Goal: Obtain resource: Obtain resource

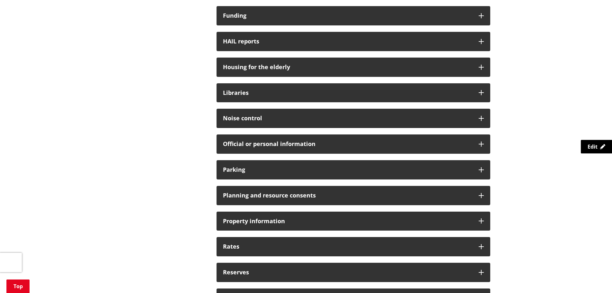
scroll to position [385, 0]
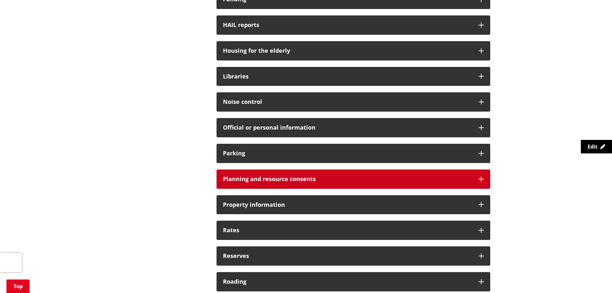
click at [378, 182] on div "Planning and resource consents" at bounding box center [353, 178] width 274 height 19
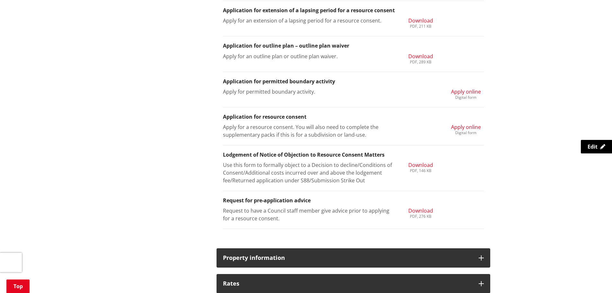
scroll to position [739, 0]
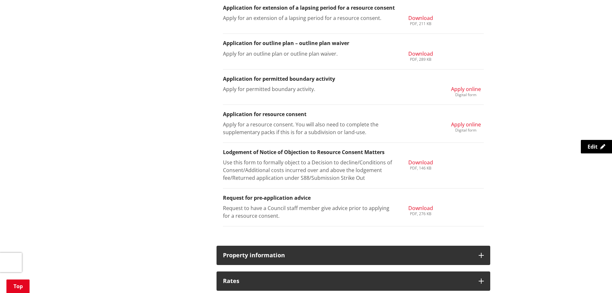
click at [421, 209] on span "Download" at bounding box center [420, 207] width 25 height 7
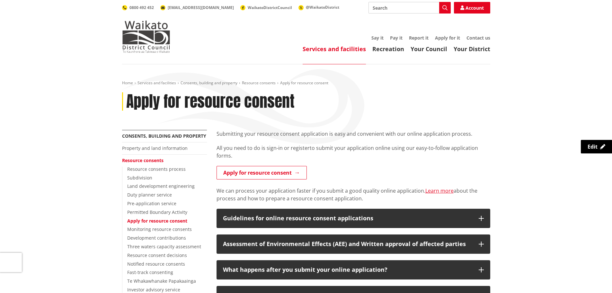
scroll to position [64, 0]
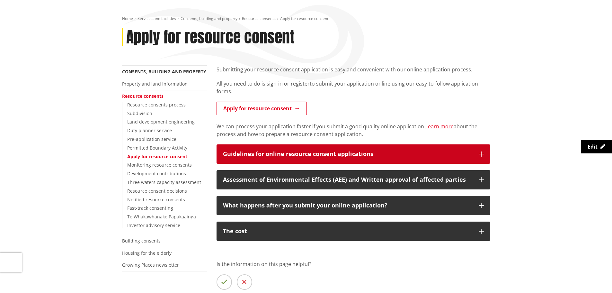
click at [383, 153] on div "Guidelines for online resource consent applications" at bounding box center [347, 154] width 249 height 6
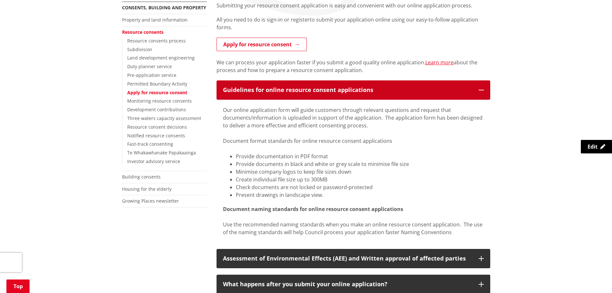
scroll to position [128, 0]
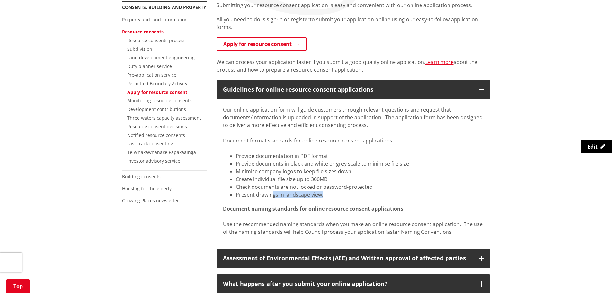
drag, startPoint x: 285, startPoint y: 193, endPoint x: 239, endPoint y: 185, distance: 47.4
click at [235, 190] on ul "Provide documentation in PDF format Provide documents in black and white or gre…" at bounding box center [353, 175] width 261 height 46
click at [275, 155] on li "Provide documentation in PDF format" at bounding box center [360, 156] width 248 height 8
click at [296, 154] on li "Provide documentation in PDF format" at bounding box center [360, 156] width 248 height 8
click at [328, 153] on li "Provide documentation in PDF format" at bounding box center [360, 156] width 248 height 8
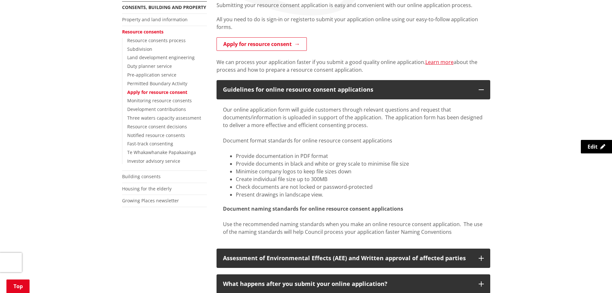
click at [338, 155] on li "Provide documentation in PDF format" at bounding box center [360, 156] width 248 height 8
click at [388, 159] on li "Provide documentation in PDF format" at bounding box center [360, 156] width 248 height 8
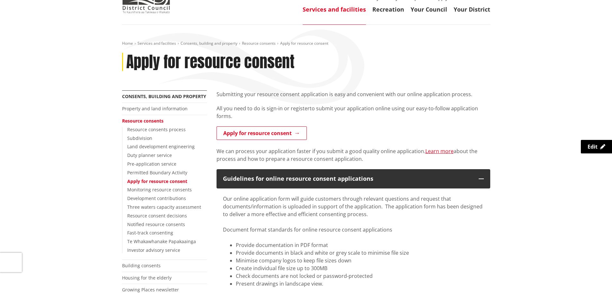
scroll to position [0, 0]
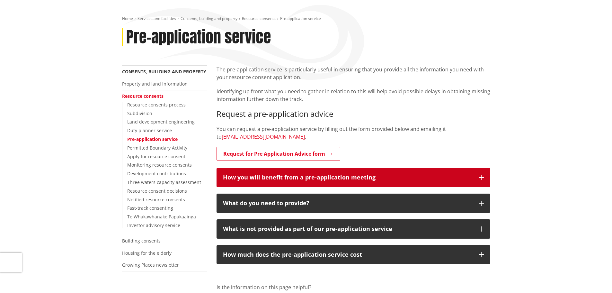
scroll to position [64, 0]
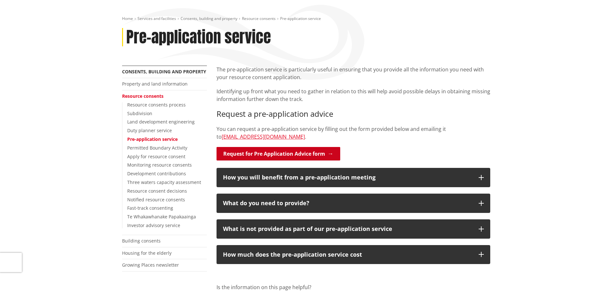
click at [328, 156] on link "Request for Pre Application Advice form" at bounding box center [278, 153] width 124 height 13
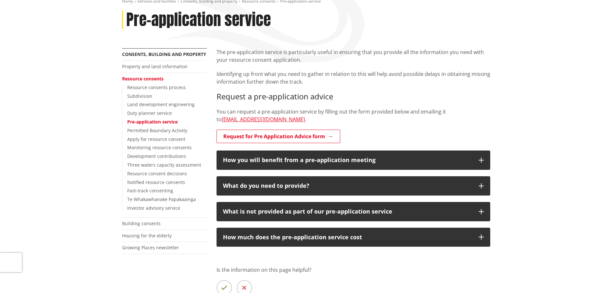
scroll to position [96, 0]
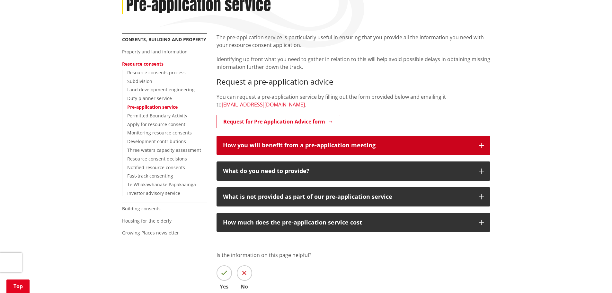
click at [373, 142] on button "How you will benefit from a pre-application meeting" at bounding box center [353, 145] width 274 height 19
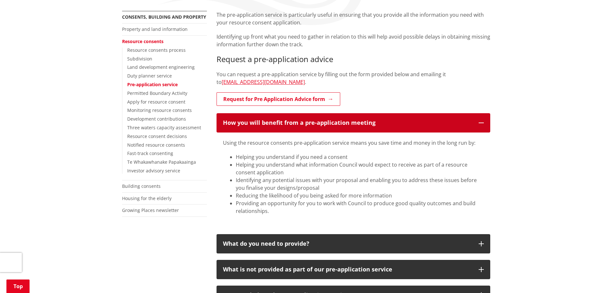
scroll to position [161, 0]
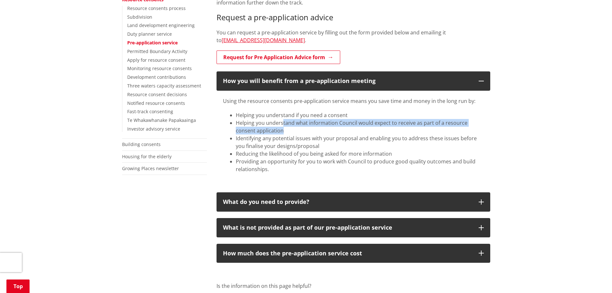
drag, startPoint x: 299, startPoint y: 123, endPoint x: 414, endPoint y: 129, distance: 115.1
click at [420, 128] on li "Helping you understand what information Council would expect to receive as part…" at bounding box center [360, 126] width 248 height 15
click at [304, 123] on li "Helping you understand what information Council would expect to receive as part…" at bounding box center [360, 126] width 248 height 15
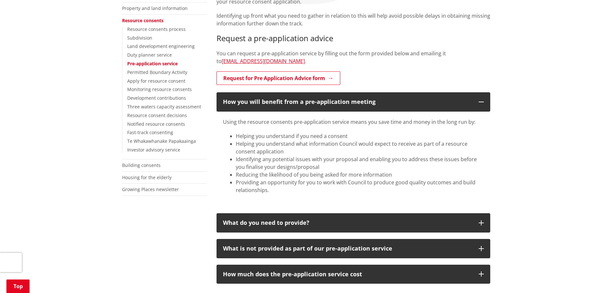
scroll to position [128, 0]
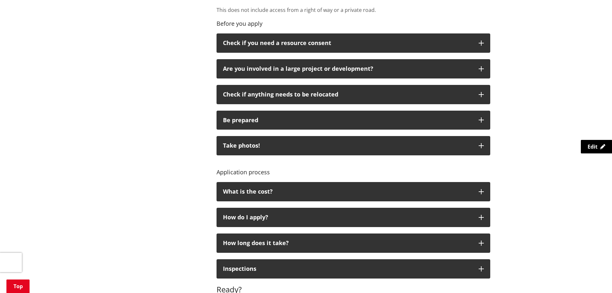
scroll to position [257, 0]
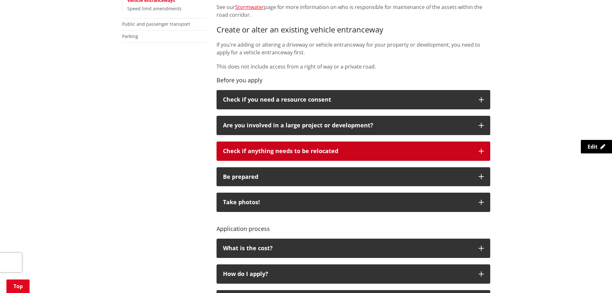
click at [372, 148] on p "Check if anything needs to be relocated" at bounding box center [347, 151] width 249 height 6
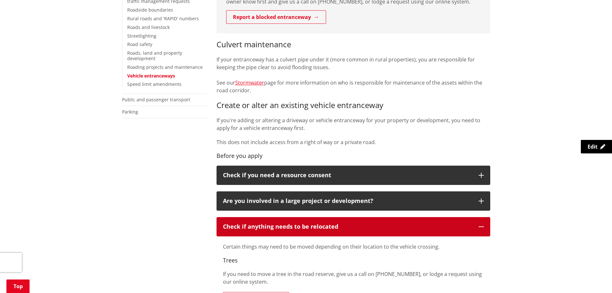
scroll to position [193, 0]
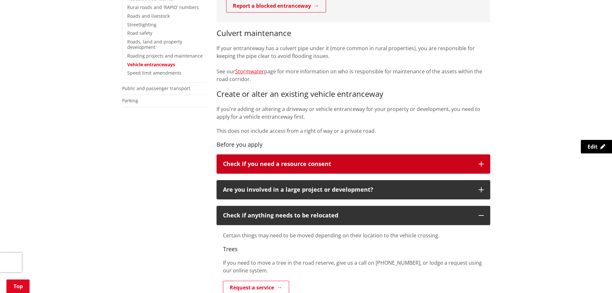
click at [389, 163] on p "Check if you need a resource consent" at bounding box center [347, 164] width 249 height 6
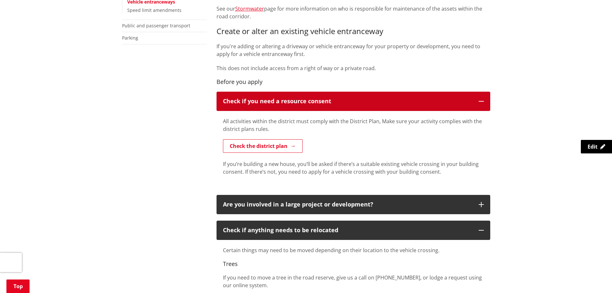
scroll to position [257, 0]
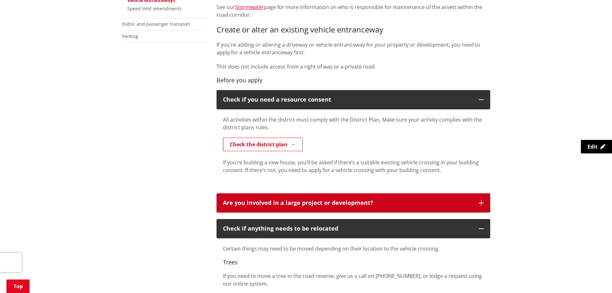
click at [378, 204] on p "Are you involved in a large project or development?" at bounding box center [347, 202] width 249 height 6
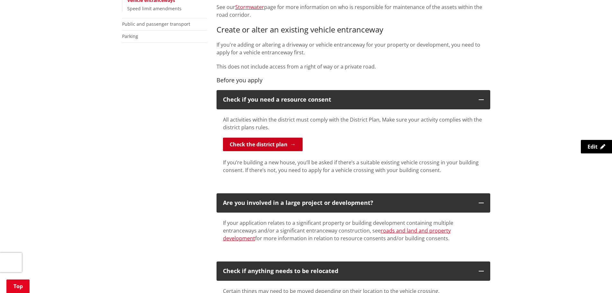
click at [293, 142] on link "Check the district plan" at bounding box center [263, 143] width 80 height 13
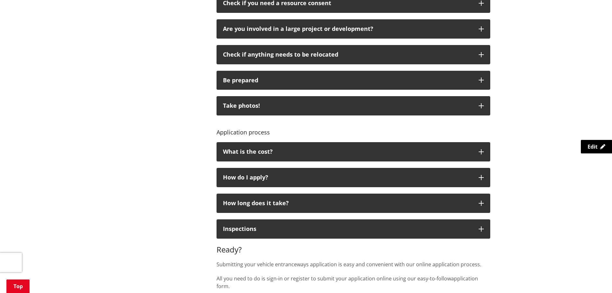
scroll to position [385, 0]
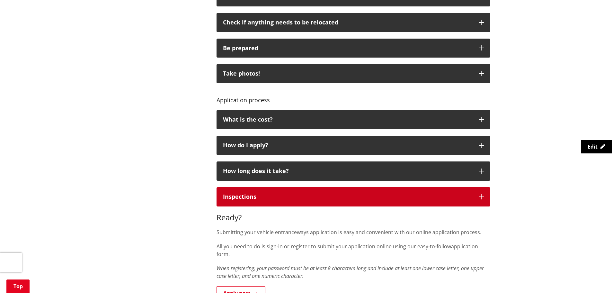
click at [307, 199] on div "Inspections" at bounding box center [347, 196] width 249 height 6
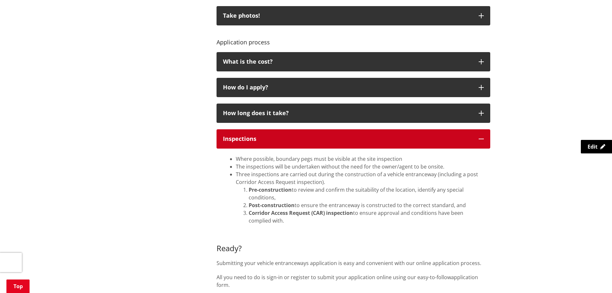
scroll to position [450, 0]
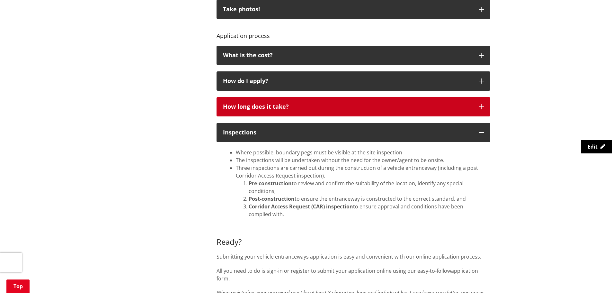
click at [308, 105] on div "How long does it take?" at bounding box center [347, 106] width 249 height 6
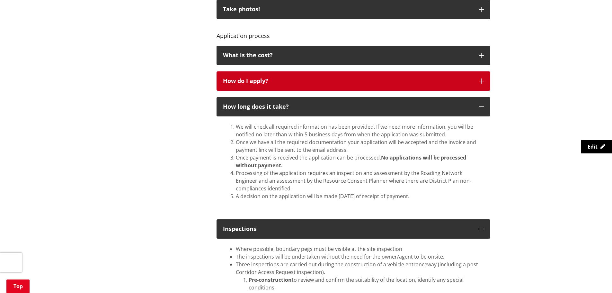
click at [313, 84] on button "How do I apply?" at bounding box center [353, 80] width 274 height 19
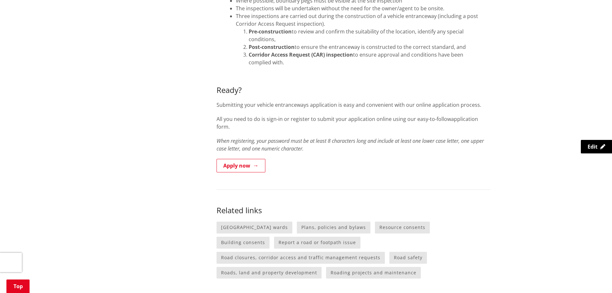
scroll to position [835, 0]
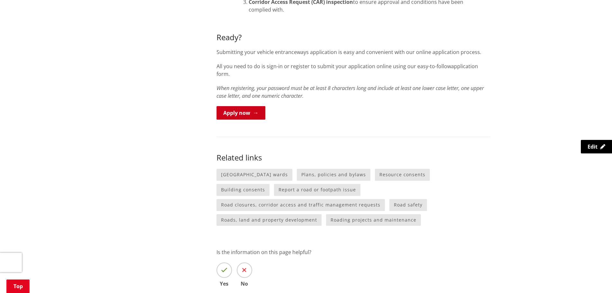
click at [249, 106] on link "Apply now" at bounding box center [240, 112] width 49 height 13
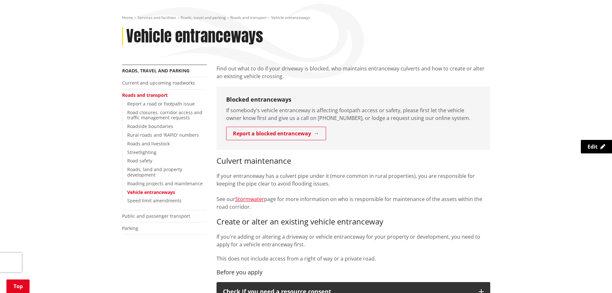
scroll to position [161, 0]
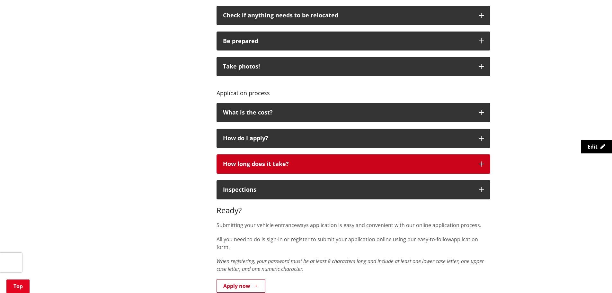
scroll to position [482, 0]
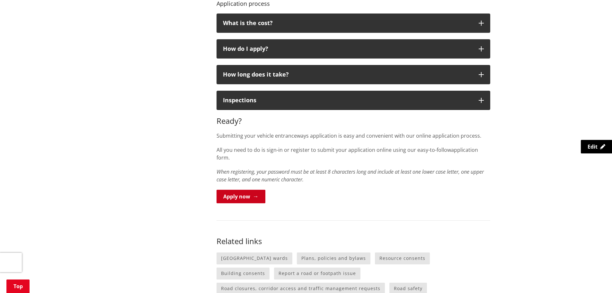
click at [259, 189] on link "Apply now" at bounding box center [240, 195] width 49 height 13
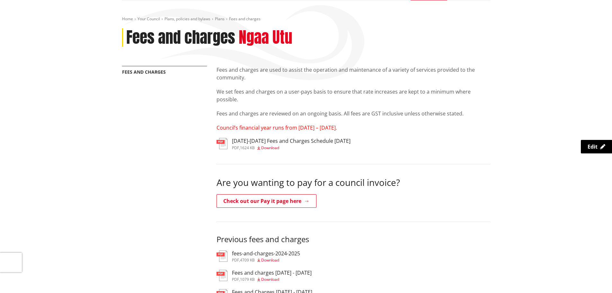
scroll to position [64, 0]
click at [321, 126] on span "Council’s financial year runs from [DATE] – [DATE]." at bounding box center [276, 127] width 120 height 7
click at [279, 145] on span "Download" at bounding box center [270, 146] width 18 height 5
